Goal: Find specific page/section: Find specific page/section

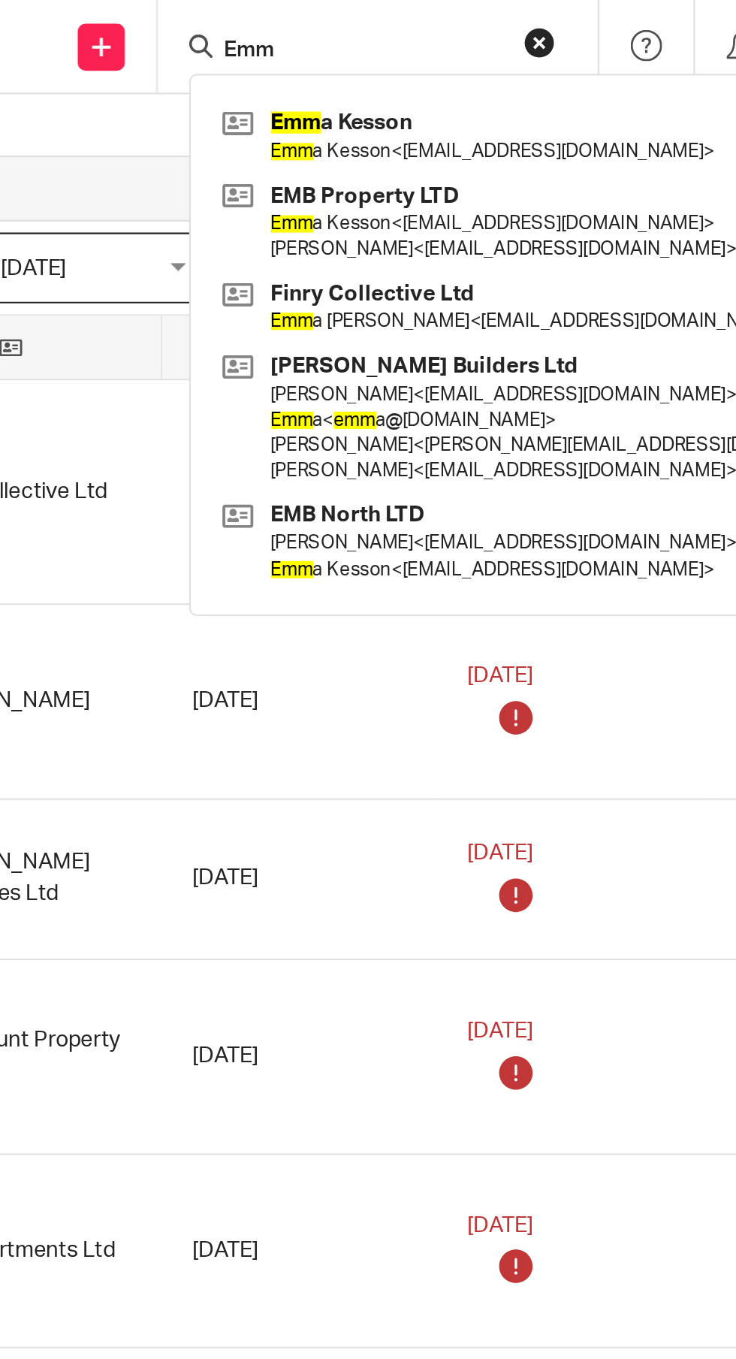
type input "Emm"
click at [544, 73] on link at bounding box center [522, 64] width 322 height 35
